Goal: Transaction & Acquisition: Purchase product/service

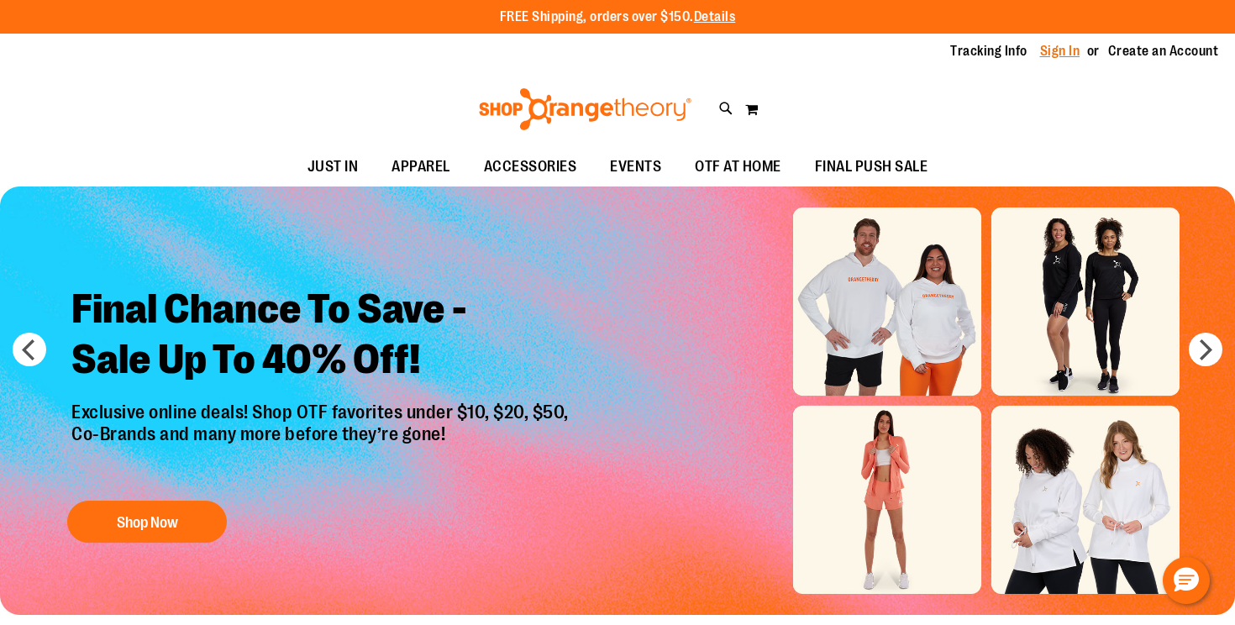
click at [1058, 49] on link "Sign In" at bounding box center [1060, 51] width 40 height 18
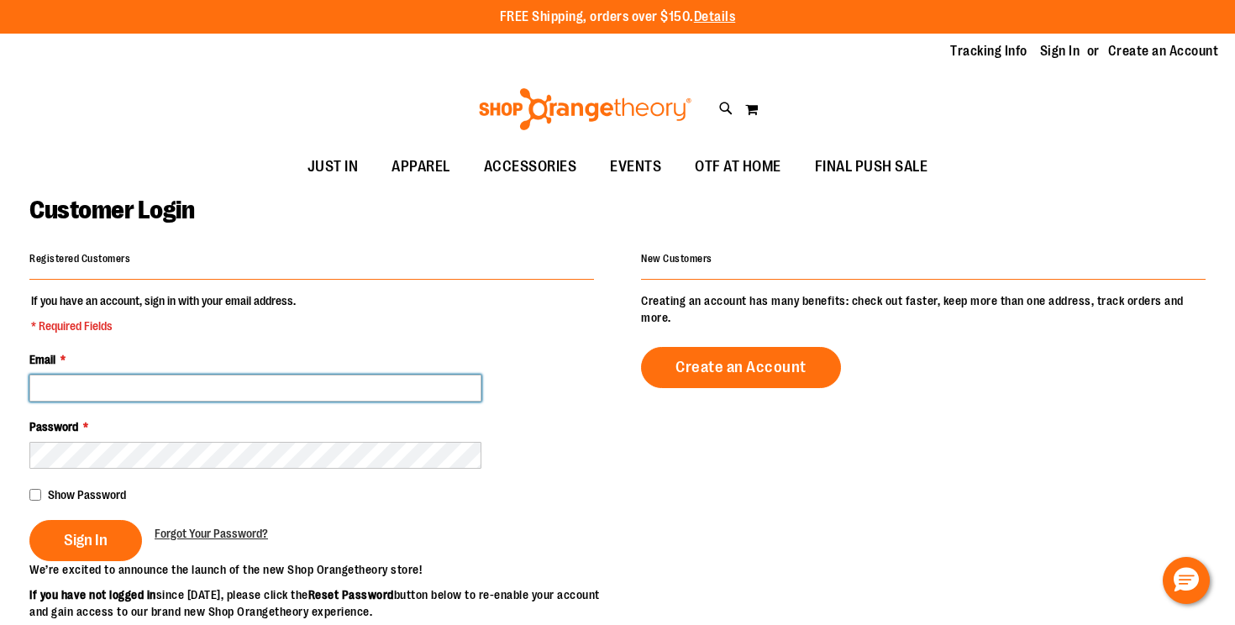
click at [181, 384] on input "Email *" at bounding box center [255, 388] width 452 height 27
type input "**********"
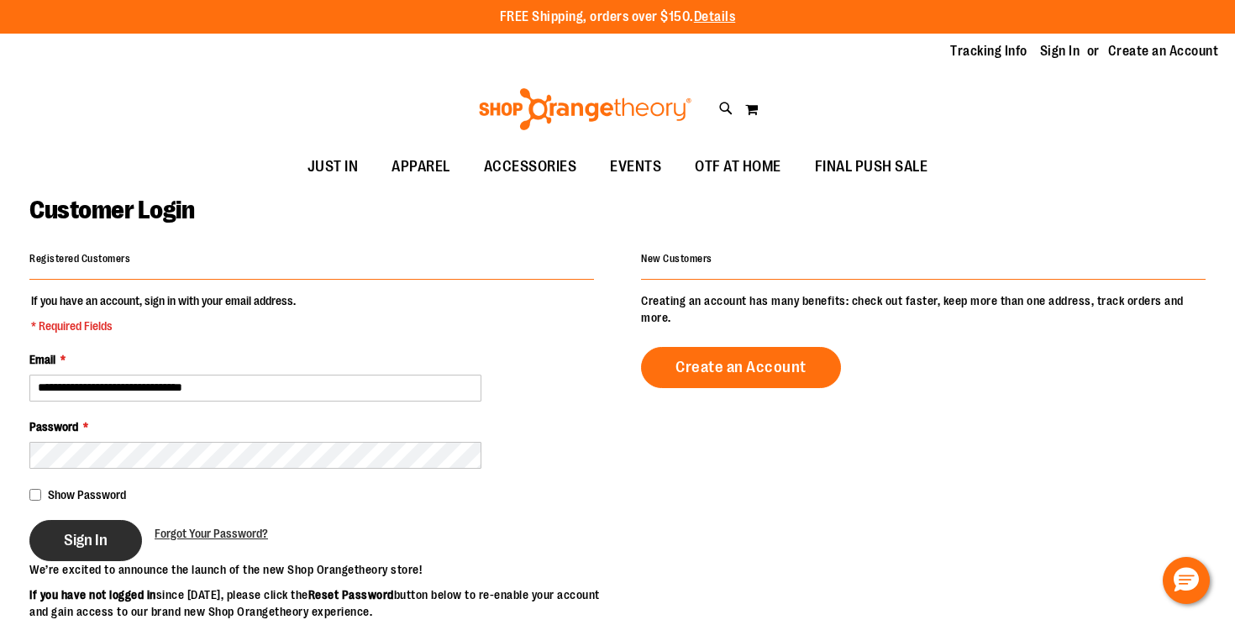
click at [90, 538] on span "Sign In" at bounding box center [86, 540] width 44 height 18
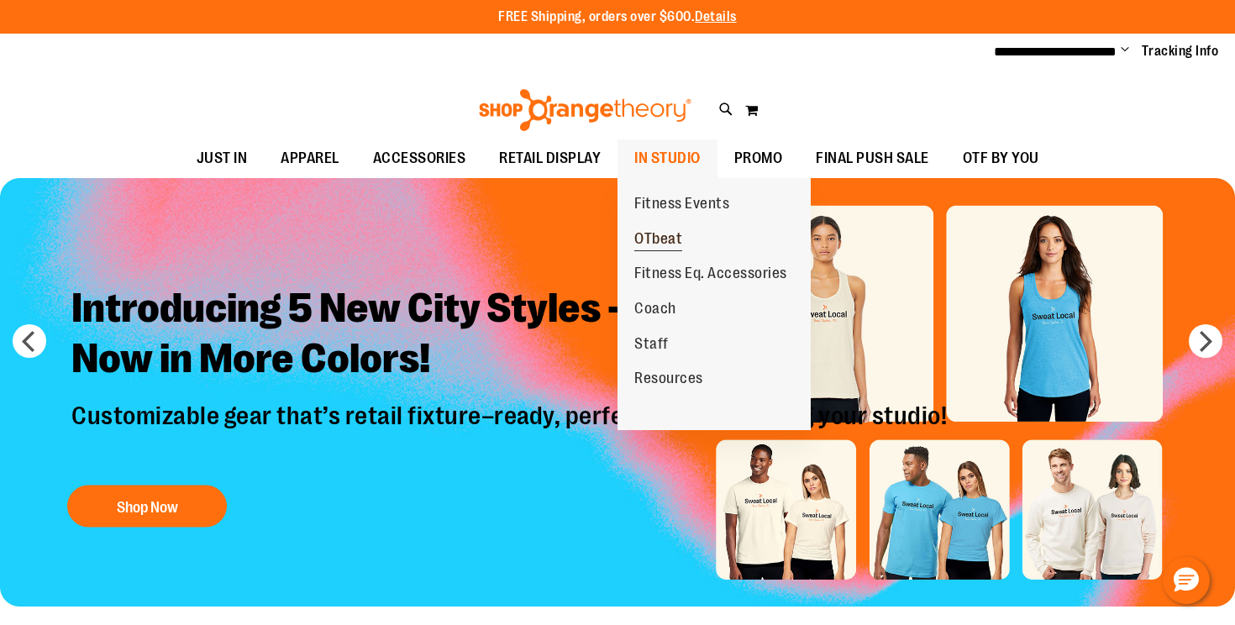
click at [650, 233] on span "OTbeat" at bounding box center [659, 240] width 48 height 21
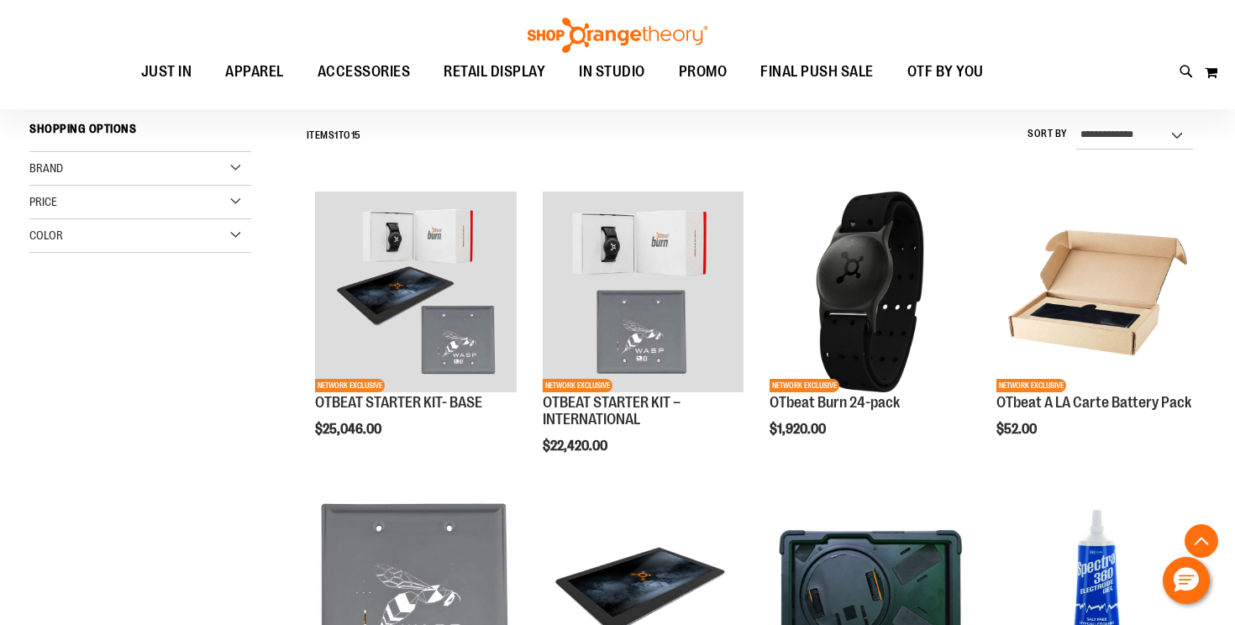
scroll to position [431, 0]
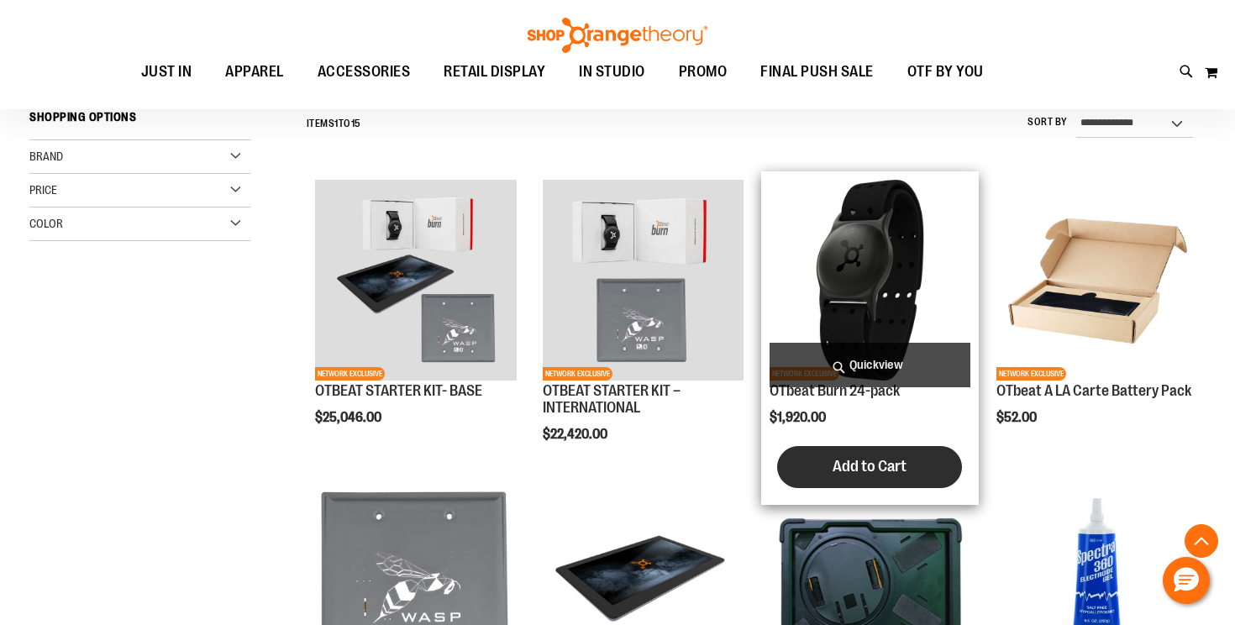
click at [860, 468] on span "Add to Cart" at bounding box center [870, 466] width 74 height 18
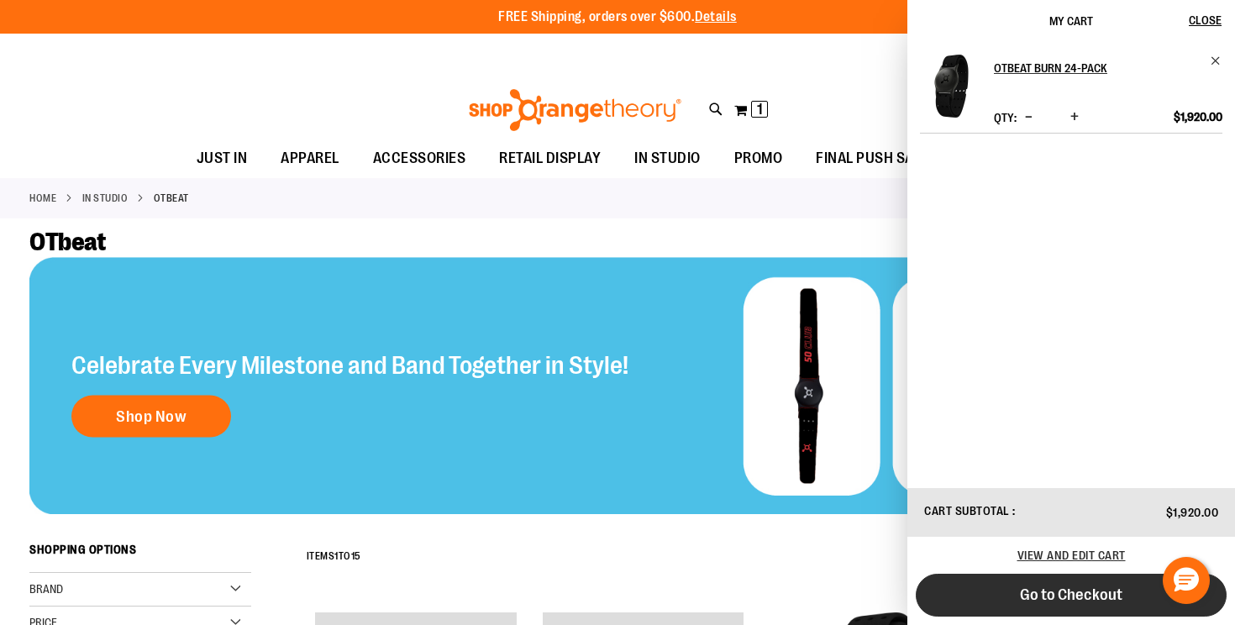
click at [1041, 592] on span "Go to Checkout" at bounding box center [1071, 595] width 103 height 18
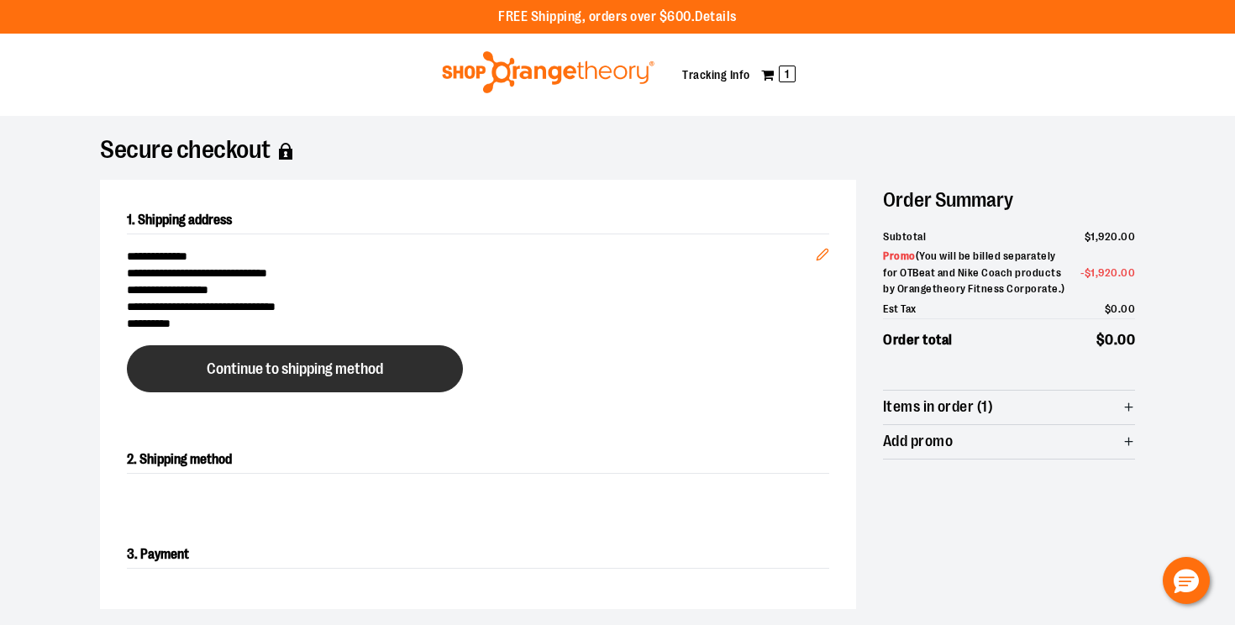
click at [356, 366] on span "Continue to shipping method" at bounding box center [295, 369] width 176 height 16
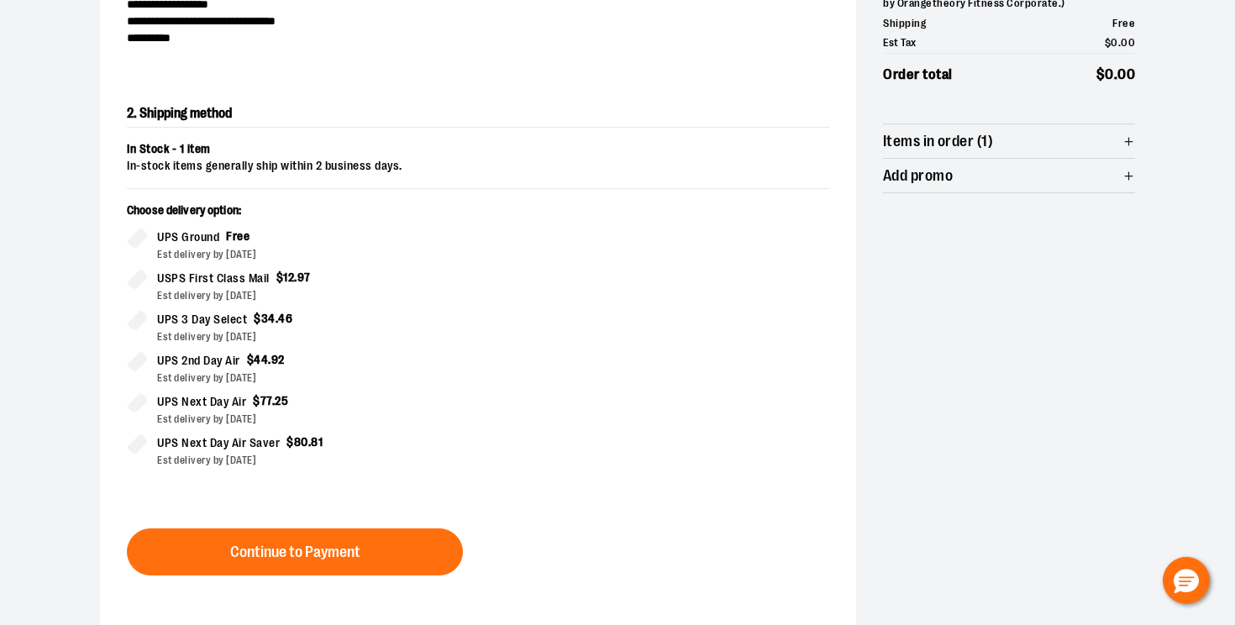
scroll to position [287, 0]
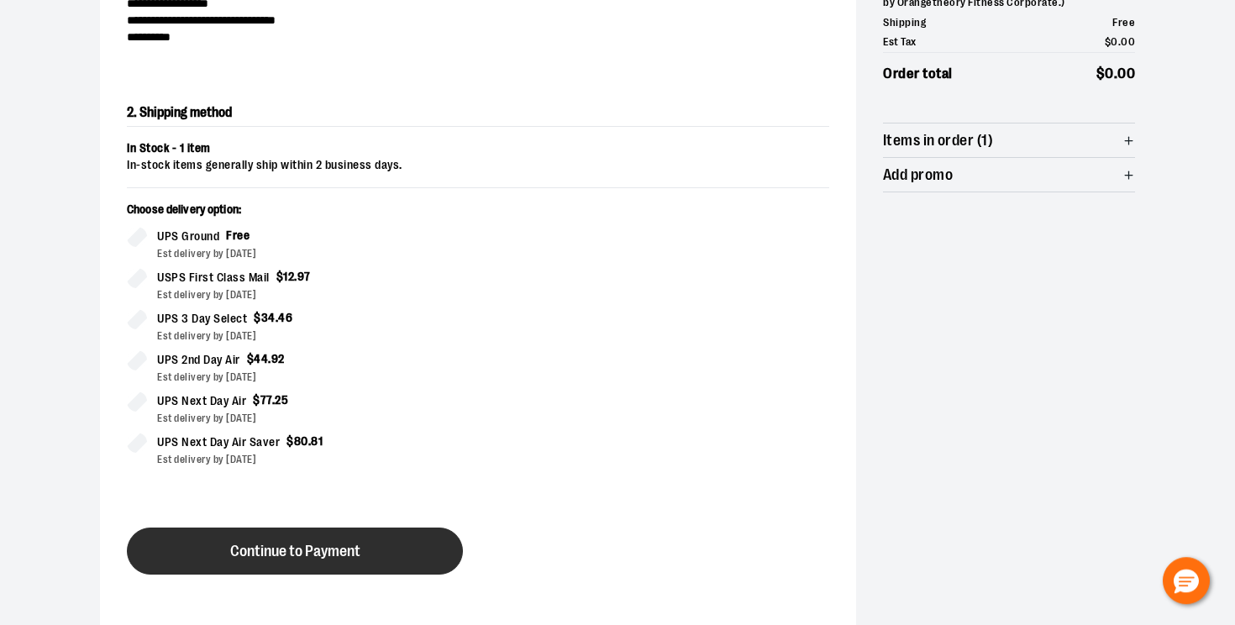
click at [346, 548] on span "Continue to Payment" at bounding box center [295, 552] width 130 height 16
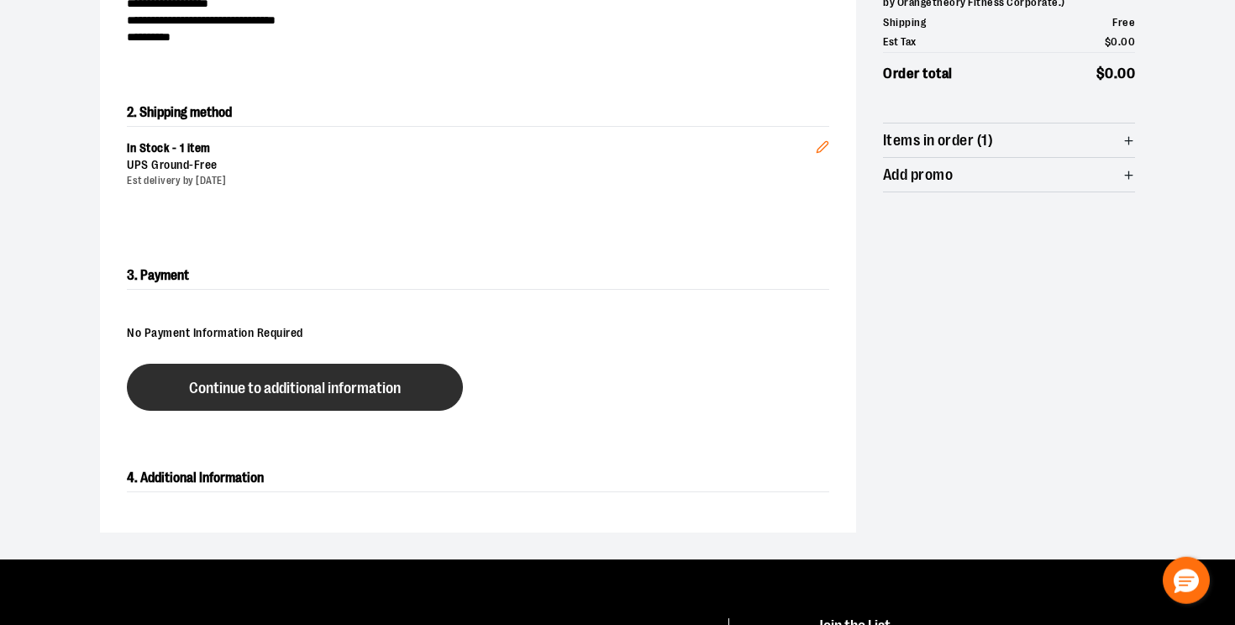
click at [345, 382] on span "Continue to additional information" at bounding box center [295, 389] width 212 height 16
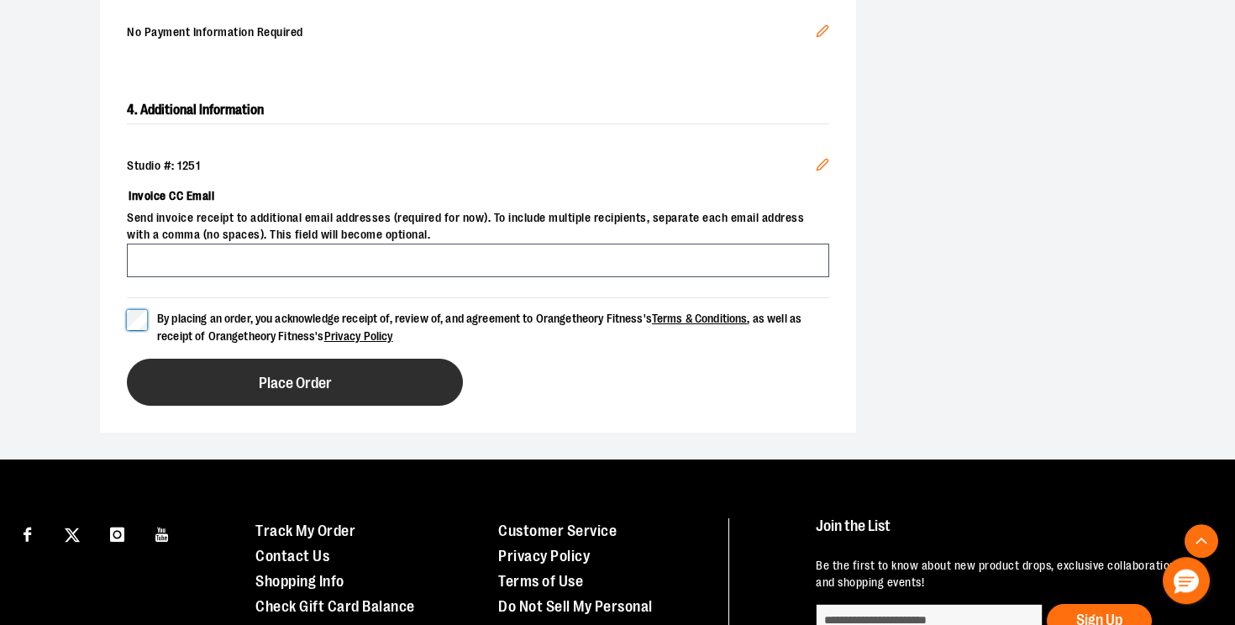
scroll to position [664, 0]
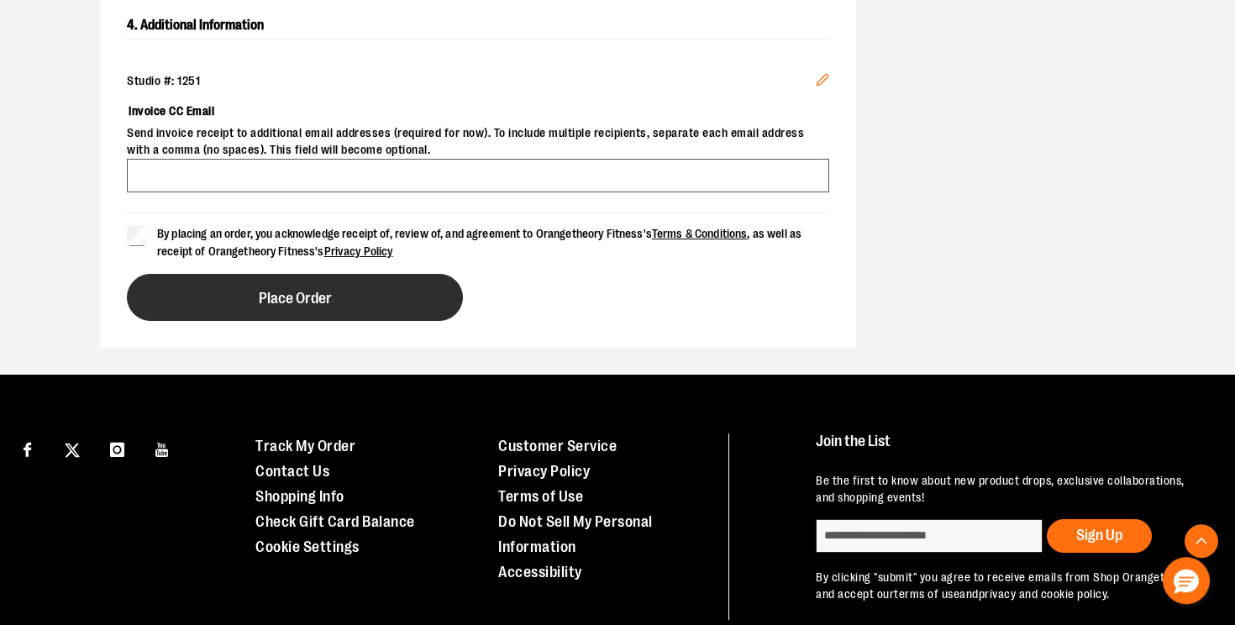
click at [328, 294] on span "Place Order" at bounding box center [295, 299] width 73 height 16
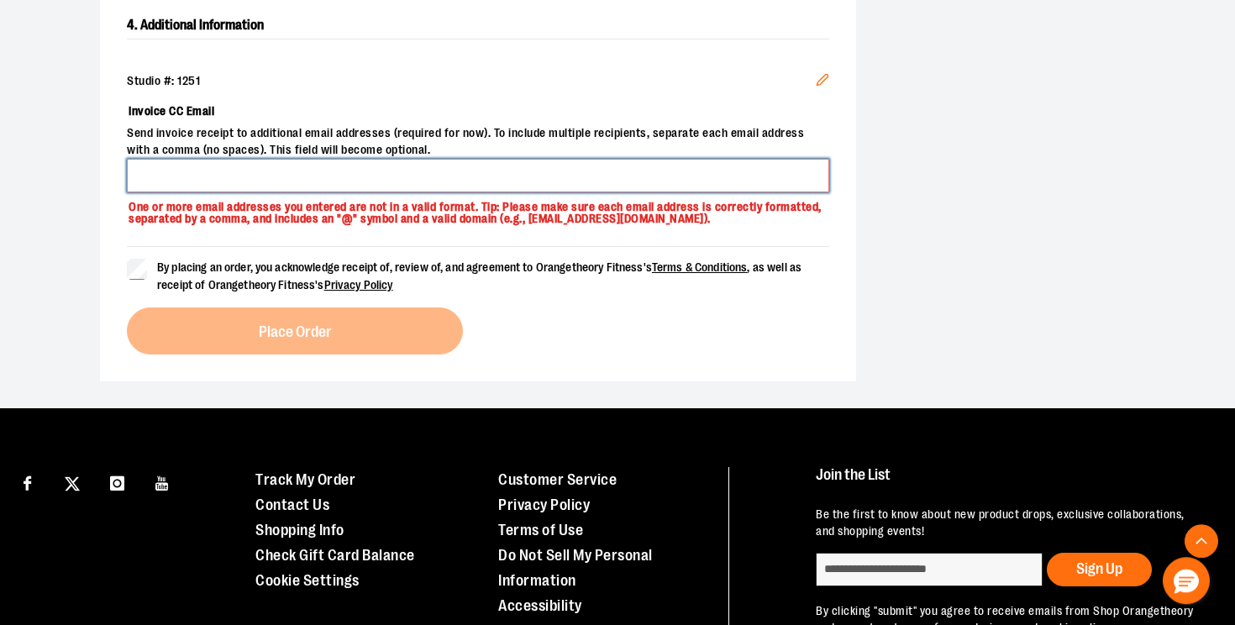
click at [254, 176] on input "Invoice CC Email" at bounding box center [478, 176] width 703 height 34
type input "**********"
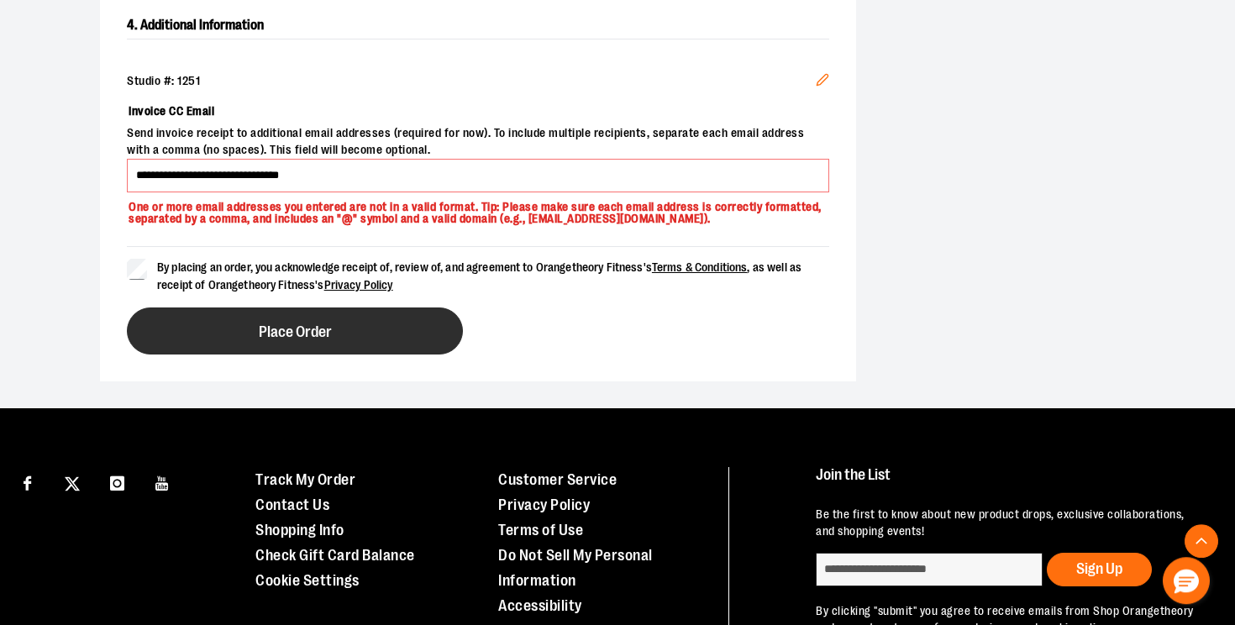
click at [238, 324] on button "Place Order" at bounding box center [295, 331] width 336 height 47
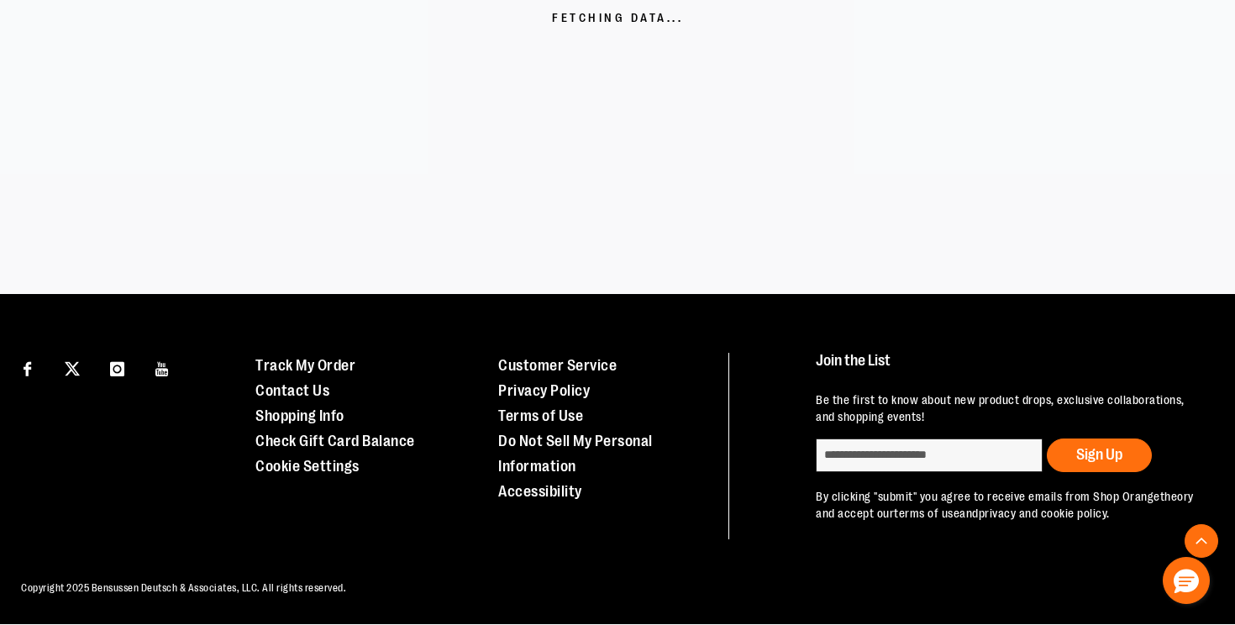
scroll to position [466, 0]
